Goal: Task Accomplishment & Management: Manage account settings

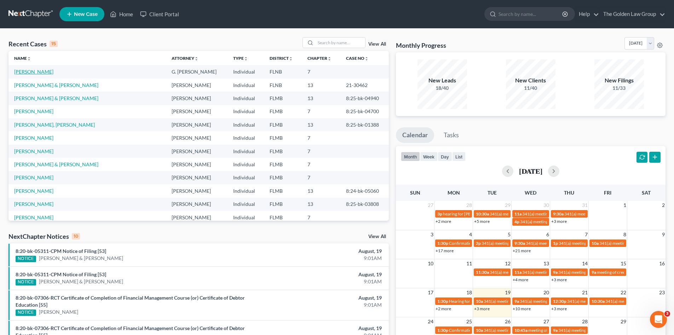
click at [47, 71] on link "Jones, Gwendolyn" at bounding box center [33, 72] width 39 height 6
click at [46, 71] on link "[PERSON_NAME]" at bounding box center [33, 72] width 39 height 6
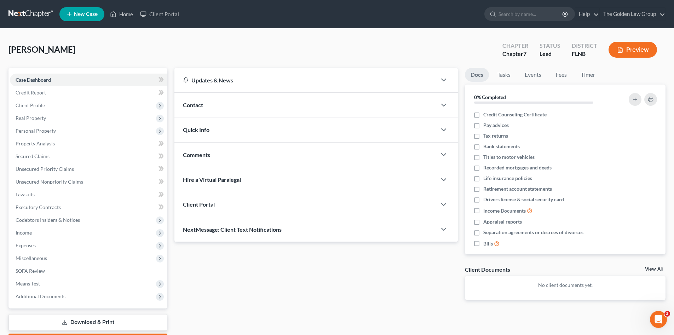
scroll to position [41, 0]
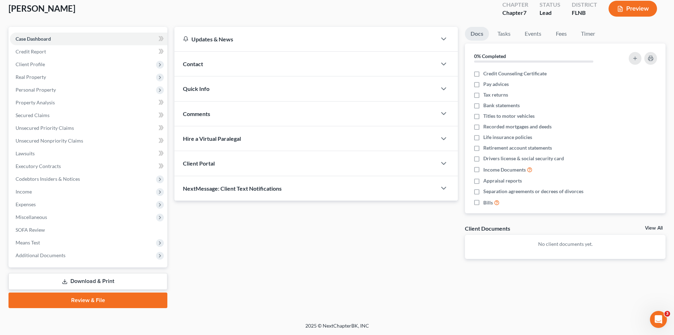
click at [96, 301] on link "Review & File" at bounding box center [87, 301] width 159 height 16
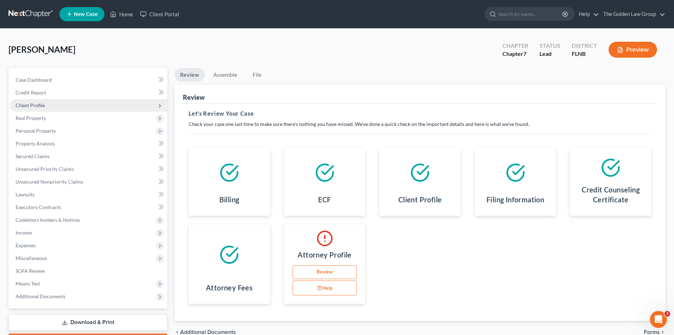
click at [33, 102] on span "Client Profile" at bounding box center [88, 105] width 157 height 13
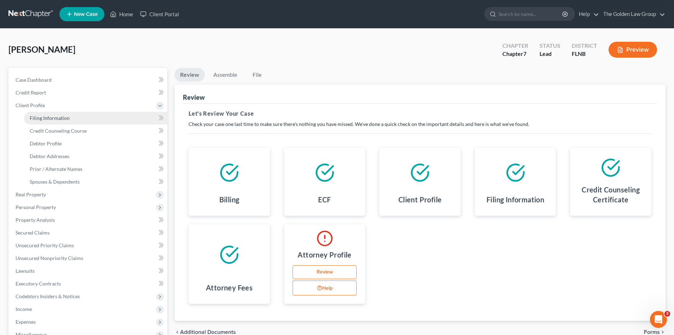
click at [45, 120] on span "Filing Information" at bounding box center [50, 118] width 40 height 6
select select "1"
select select "0"
select select "9"
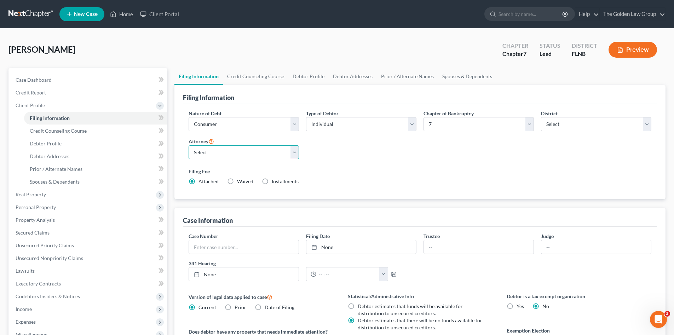
click at [236, 154] on select "Select G. Donald Golden - FLMB Eric Barksdale - FLMB Eric Barksdale - FLSB Susa…" at bounding box center [244, 152] width 110 height 14
select select
click at [189, 145] on select "Select G. Donald Golden - FLMB Eric Barksdale - FLMB Eric Barksdale - FLSB Susa…" at bounding box center [244, 152] width 110 height 14
click at [369, 176] on div "Filing Fee Attached Waived Waived Installments Installments" at bounding box center [420, 176] width 463 height 17
click at [624, 14] on link "The Golden Law Group" at bounding box center [632, 14] width 65 height 13
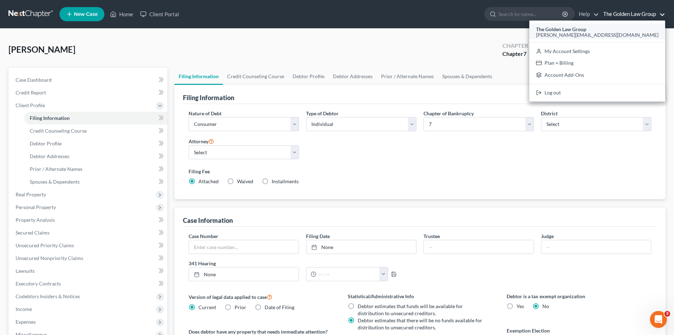
click at [621, 33] on span "[PERSON_NAME][EMAIL_ADDRESS][DOMAIN_NAME]" at bounding box center [597, 35] width 122 height 6
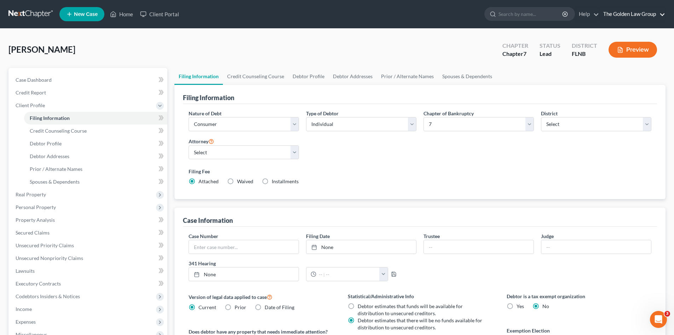
click at [622, 16] on link "The Golden Law Group" at bounding box center [632, 14] width 65 height 13
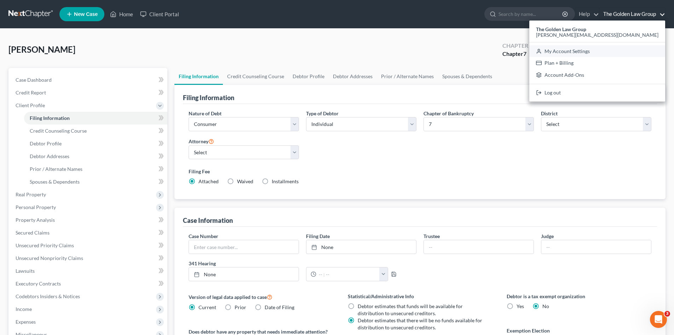
click at [627, 52] on link "My Account Settings" at bounding box center [597, 51] width 136 height 12
select select "15"
select select "24"
select select "9"
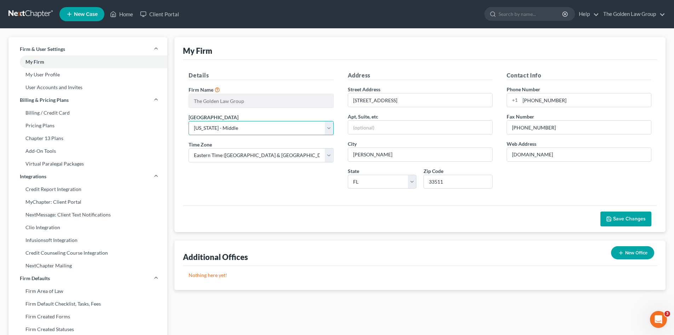
click at [261, 126] on select "Select [US_STATE] - [GEOGRAPHIC_DATA] [US_STATE] - [GEOGRAPHIC_DATA][US_STATE] …" at bounding box center [261, 128] width 145 height 14
select select "16"
click at [189, 121] on select "Select [US_STATE] - [GEOGRAPHIC_DATA] [US_STATE] - [GEOGRAPHIC_DATA][US_STATE] …" at bounding box center [261, 128] width 145 height 14
click at [628, 220] on span "Save Changes" at bounding box center [629, 219] width 33 height 6
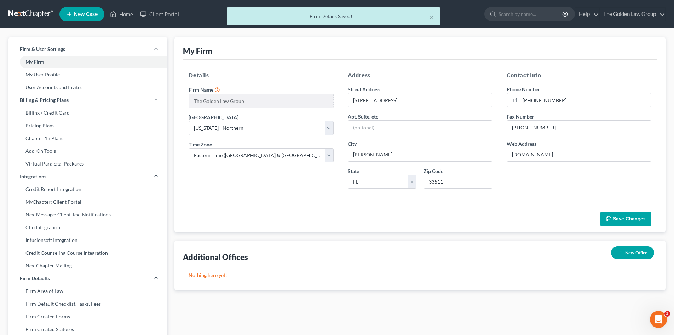
click at [31, 13] on div "× Firm Details Saved!" at bounding box center [333, 18] width 674 height 22
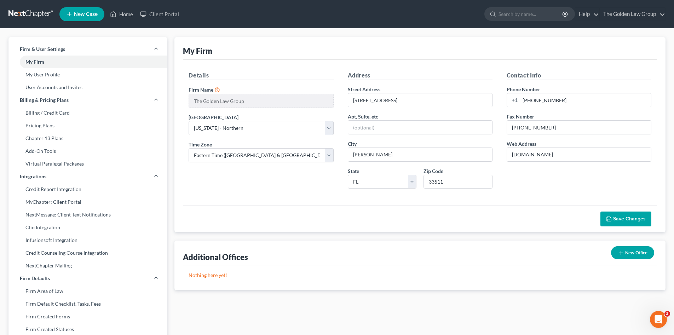
click at [32, 13] on link at bounding box center [30, 14] width 45 height 13
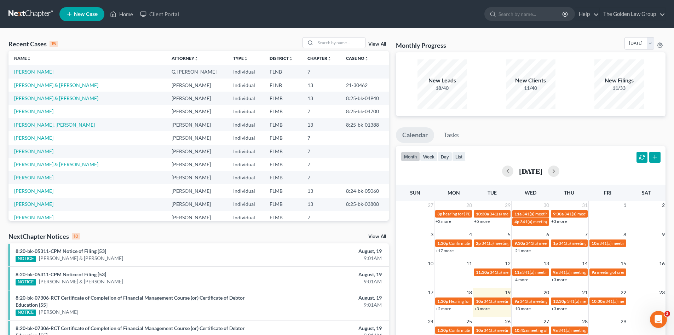
click at [41, 70] on link "Jones, Gwendolyn" at bounding box center [33, 72] width 39 height 6
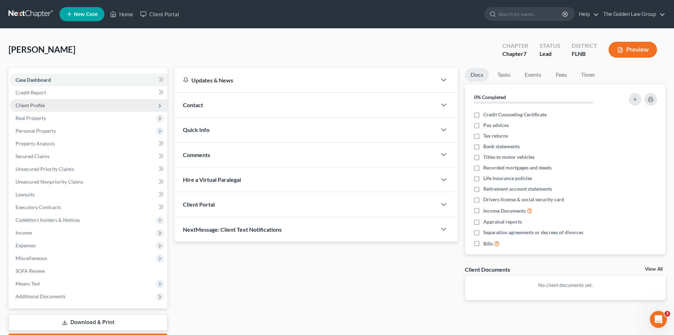
click at [44, 104] on span "Client Profile" at bounding box center [30, 105] width 29 height 6
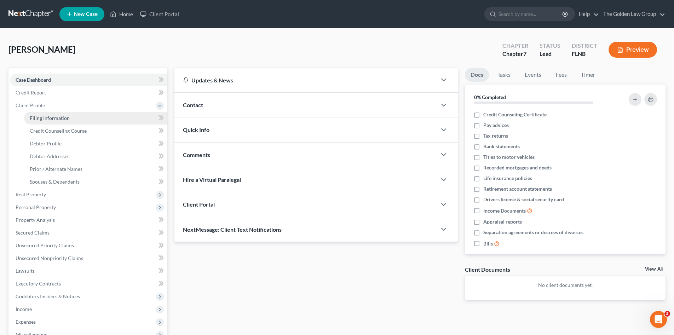
click at [63, 116] on span "Filing Information" at bounding box center [50, 118] width 40 height 6
select select "1"
select select "0"
select select "9"
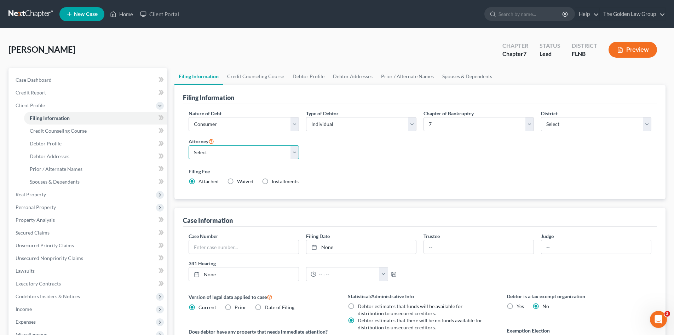
click at [264, 152] on select "Select G. Donald Golden - FLMB Eric Barksdale - FLMB Eric Barksdale - FLSB Susa…" at bounding box center [244, 152] width 110 height 14
click at [333, 168] on label "Filing Fee" at bounding box center [420, 171] width 463 height 7
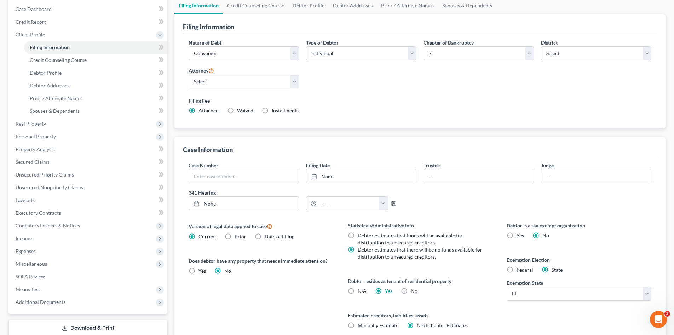
scroll to position [118, 0]
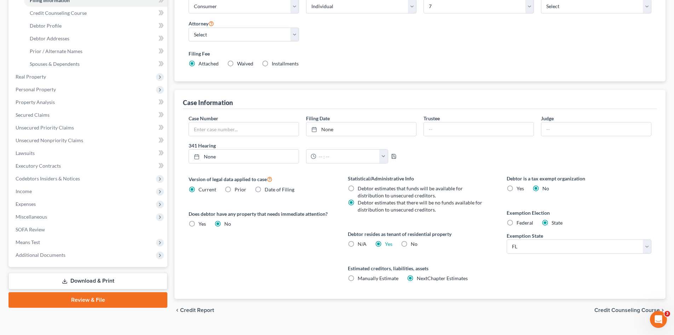
drag, startPoint x: 87, startPoint y: 301, endPoint x: 280, endPoint y: 246, distance: 200.9
click at [87, 301] on link "Review & File" at bounding box center [87, 300] width 159 height 16
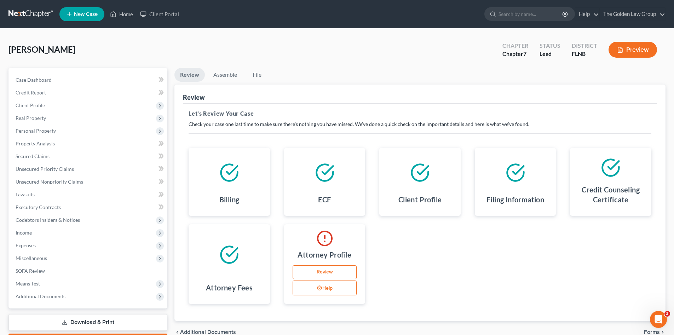
click at [332, 272] on link "Review" at bounding box center [325, 272] width 64 height 14
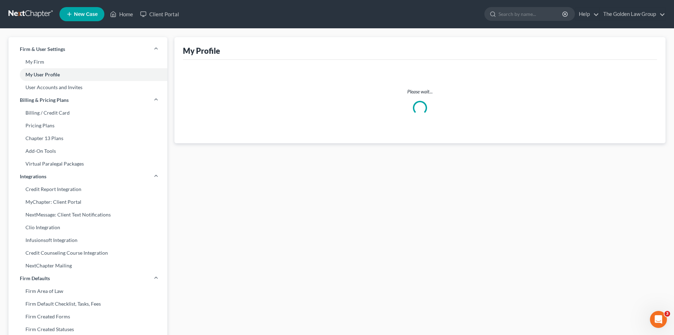
select select "9"
select select "15"
select select "assistant"
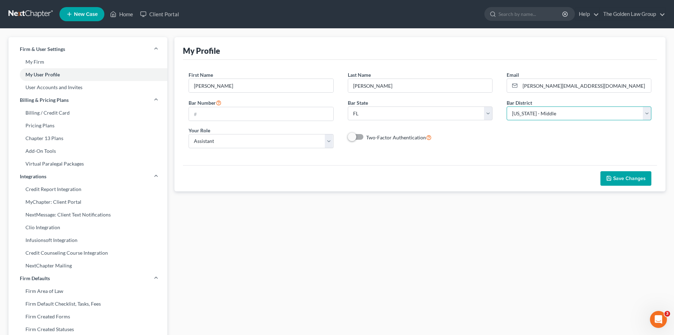
click at [553, 116] on select "Select [US_STATE] - [GEOGRAPHIC_DATA] [US_STATE] - [GEOGRAPHIC_DATA][US_STATE] …" at bounding box center [579, 113] width 145 height 14
select select "16"
click at [507, 106] on select "Select [US_STATE] - [GEOGRAPHIC_DATA] [US_STATE] - [GEOGRAPHIC_DATA][US_STATE] …" at bounding box center [579, 113] width 145 height 14
click at [612, 179] on icon "button" at bounding box center [609, 178] width 6 height 6
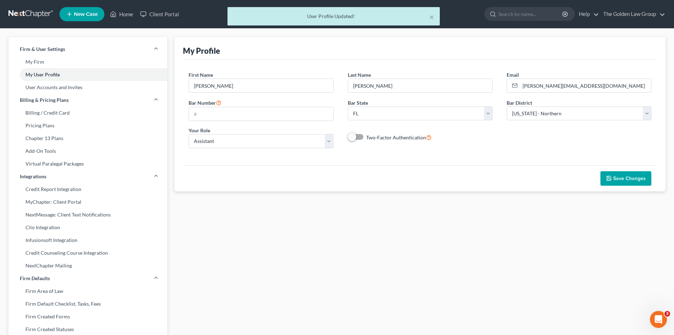
click at [16, 13] on div "× User Profile Updated!" at bounding box center [333, 18] width 674 height 22
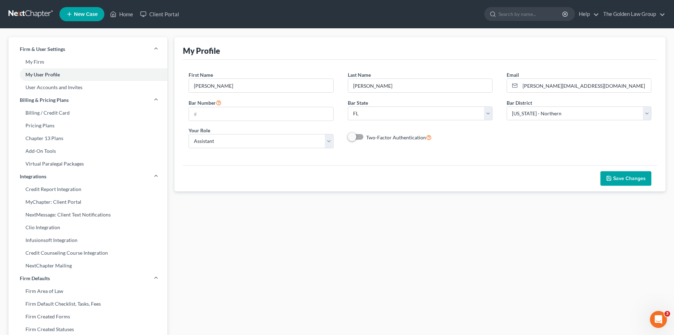
click at [30, 15] on link at bounding box center [30, 14] width 45 height 13
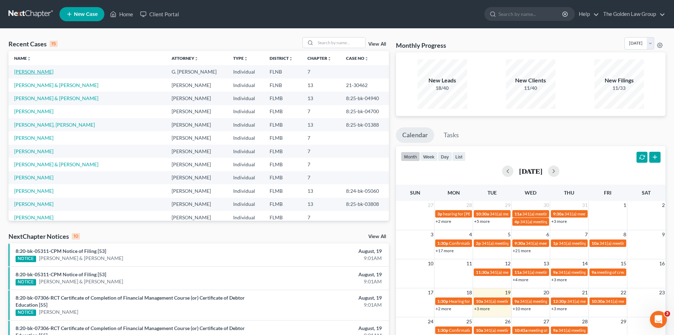
click at [50, 69] on link "[PERSON_NAME]" at bounding box center [33, 72] width 39 height 6
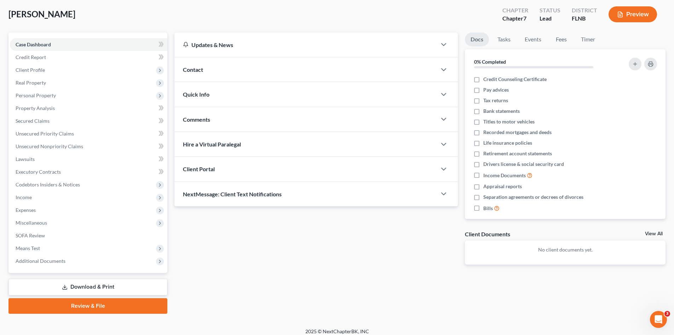
scroll to position [41, 0]
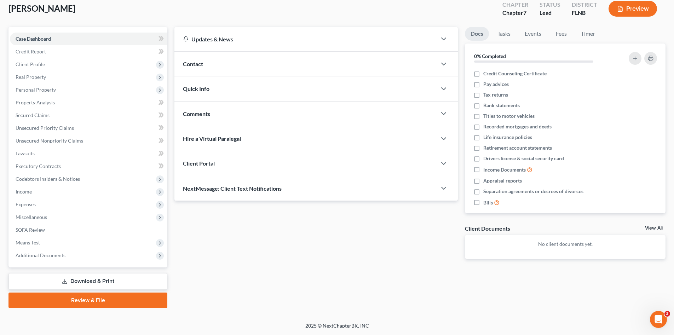
drag, startPoint x: 120, startPoint y: 300, endPoint x: 241, endPoint y: 281, distance: 122.2
click at [120, 300] on link "Review & File" at bounding box center [87, 301] width 159 height 16
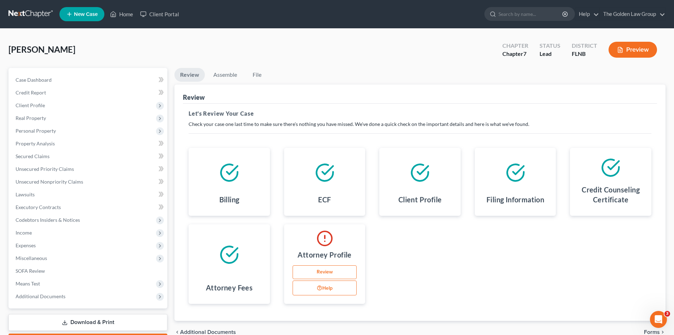
click at [303, 270] on link "Review" at bounding box center [325, 272] width 64 height 14
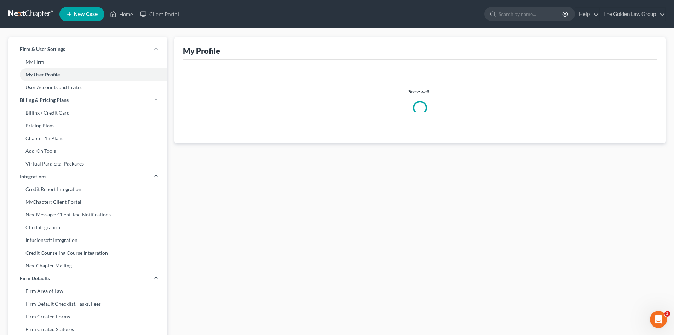
select select "9"
select select "16"
select select "assistant"
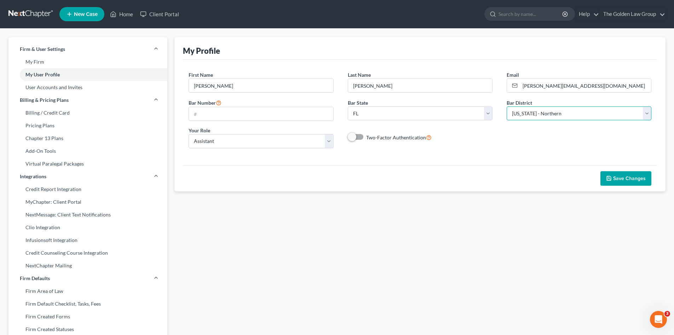
click at [524, 114] on select "Select [US_STATE] - [GEOGRAPHIC_DATA] [US_STATE] - [GEOGRAPHIC_DATA][US_STATE] …" at bounding box center [579, 113] width 145 height 14
select select "15"
click at [507, 106] on select "Select [US_STATE] - [GEOGRAPHIC_DATA] [US_STATE] - [GEOGRAPHIC_DATA][US_STATE] …" at bounding box center [579, 113] width 145 height 14
click at [632, 176] on span "Save Changes" at bounding box center [629, 178] width 33 height 6
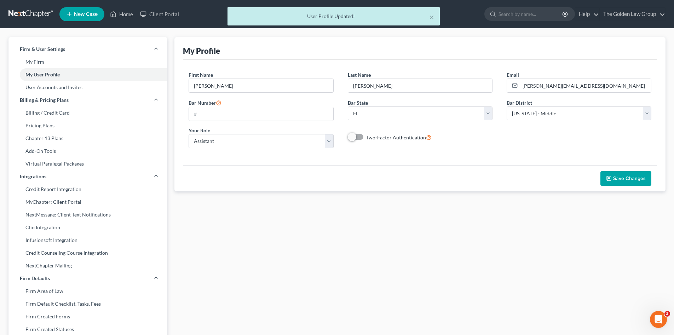
click at [620, 15] on div "× User Profile Updated!" at bounding box center [333, 18] width 674 height 22
click at [618, 14] on div "× User Profile Updated!" at bounding box center [333, 18] width 674 height 22
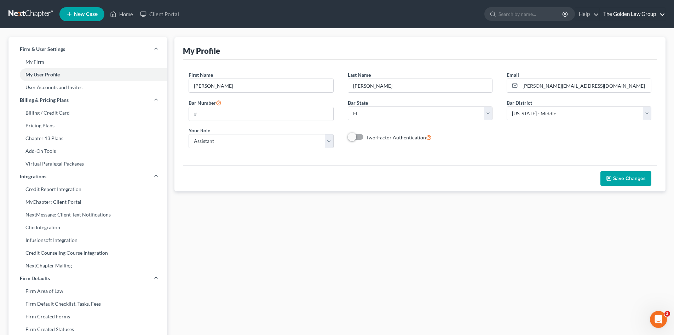
click at [618, 14] on link "The Golden Law Group" at bounding box center [632, 14] width 65 height 13
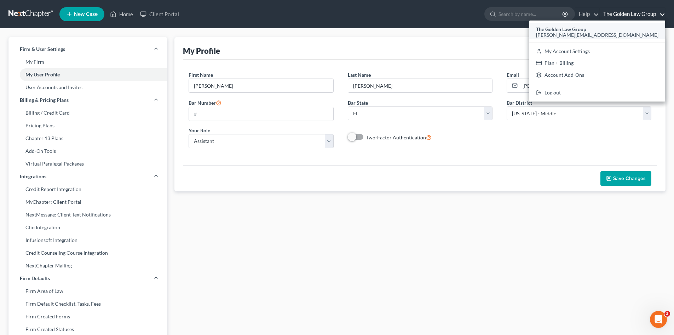
click at [616, 33] on span "[PERSON_NAME][EMAIL_ADDRESS][DOMAIN_NAME]" at bounding box center [597, 35] width 122 height 6
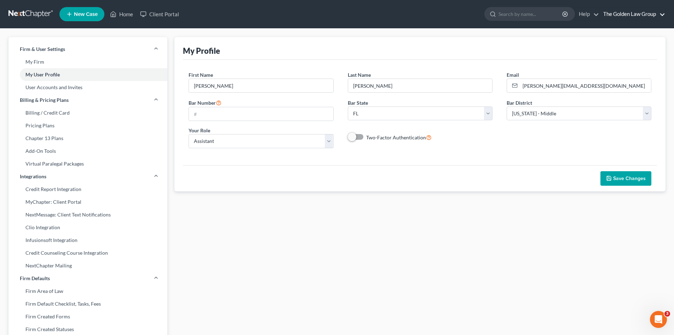
click at [614, 12] on link "The Golden Law Group" at bounding box center [632, 14] width 65 height 13
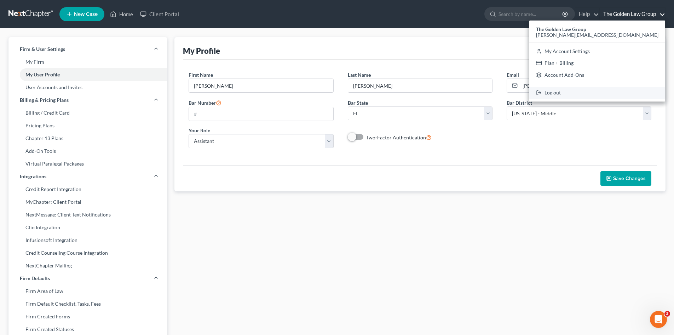
click at [619, 92] on link "Log out" at bounding box center [597, 93] width 136 height 12
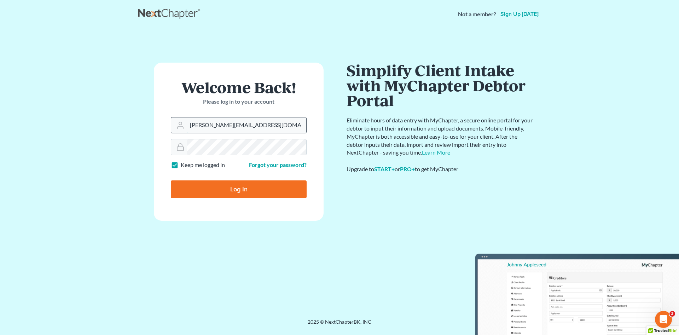
click at [231, 124] on input "[PERSON_NAME][EMAIL_ADDRESS][DOMAIN_NAME]" at bounding box center [246, 125] width 119 height 16
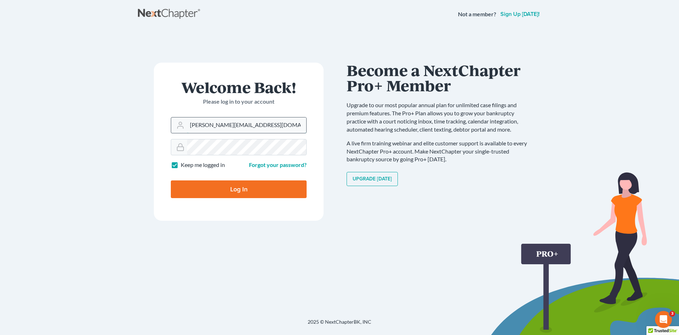
type input "don@brandonlawyer.com"
click at [234, 188] on input "Log In" at bounding box center [239, 189] width 136 height 18
type input "Thinking..."
